Goal: Task Accomplishment & Management: Use online tool/utility

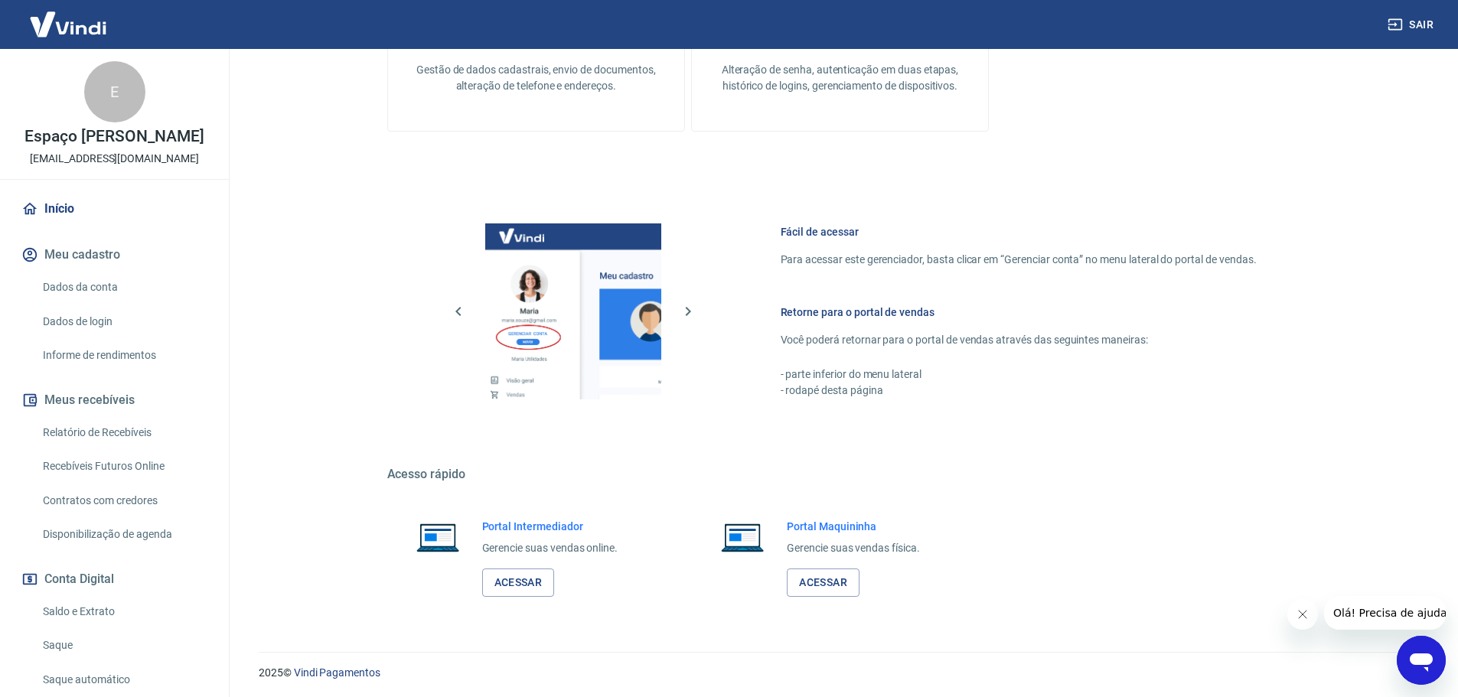
scroll to position [615, 0]
click at [534, 590] on link "Acessar" at bounding box center [518, 580] width 73 height 28
